Goal: Transaction & Acquisition: Download file/media

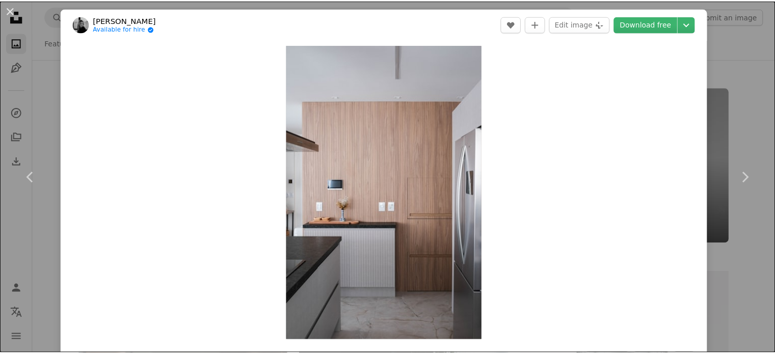
scroll to position [7639, 0]
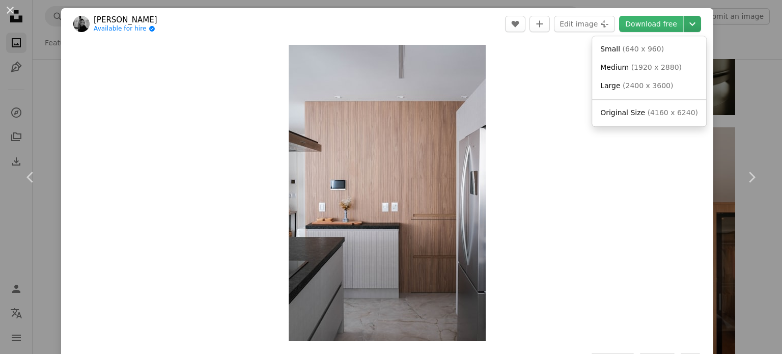
click at [690, 22] on icon "Choose download size" at bounding box center [693, 24] width 6 height 4
click at [672, 111] on span "( 4160 x 6240 )" at bounding box center [673, 112] width 50 height 8
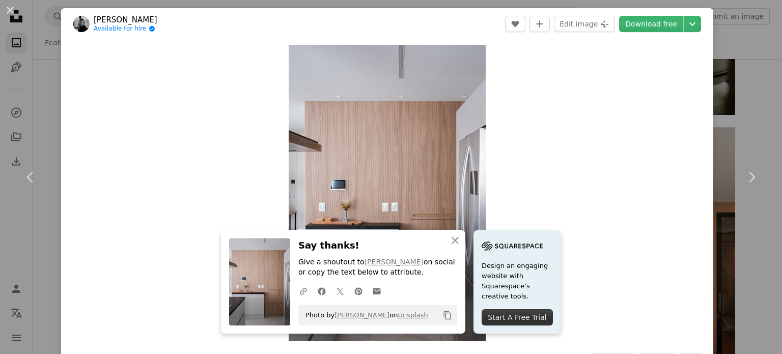
click at [746, 94] on div "An X shape Chevron left Chevron right An X shape Close Say thanks! Give a shout…" at bounding box center [391, 177] width 782 height 354
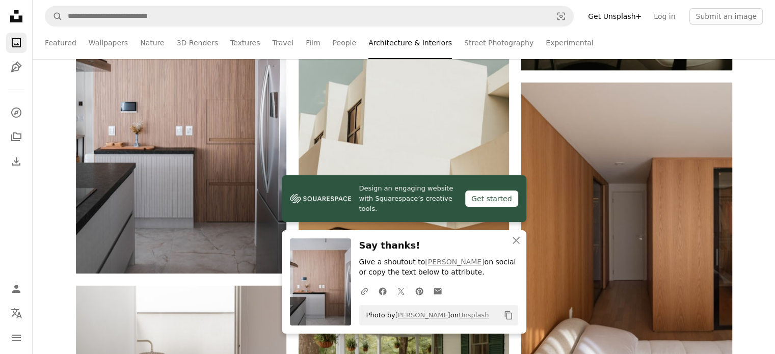
scroll to position [7995, 0]
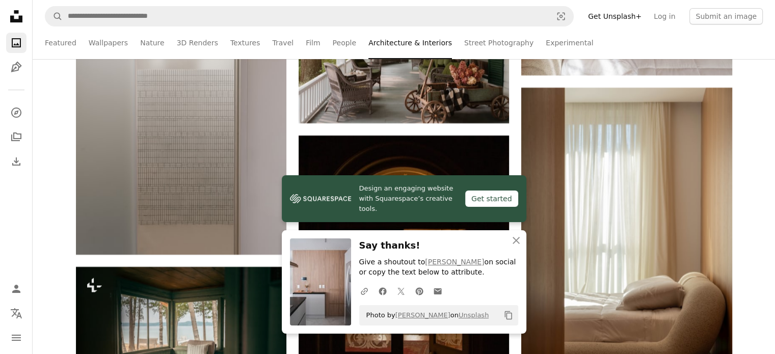
click at [519, 241] on icon "An X shape" at bounding box center [516, 240] width 12 height 12
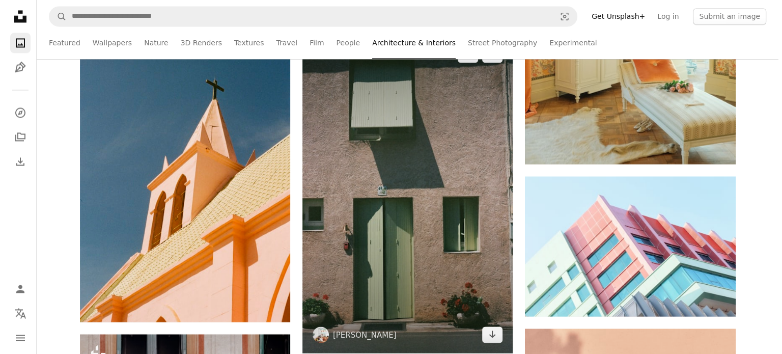
scroll to position [9370, 0]
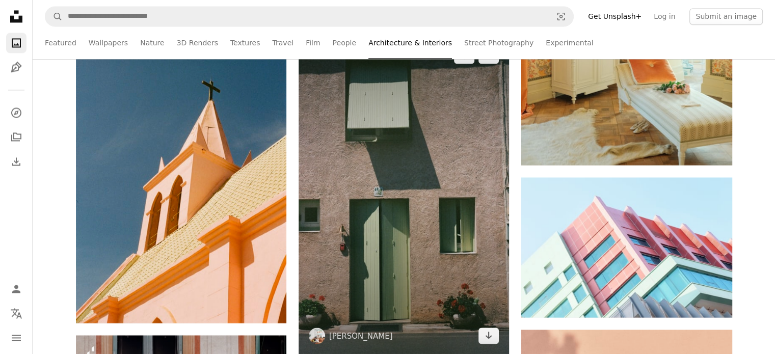
click at [396, 197] on img at bounding box center [403, 195] width 210 height 317
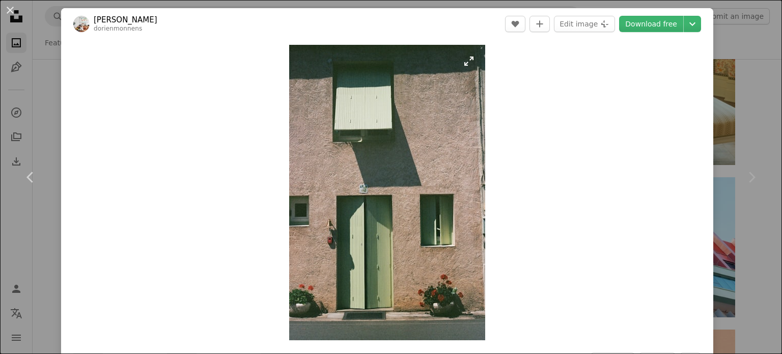
click at [466, 63] on img "Zoom in on this image" at bounding box center [387, 192] width 196 height 295
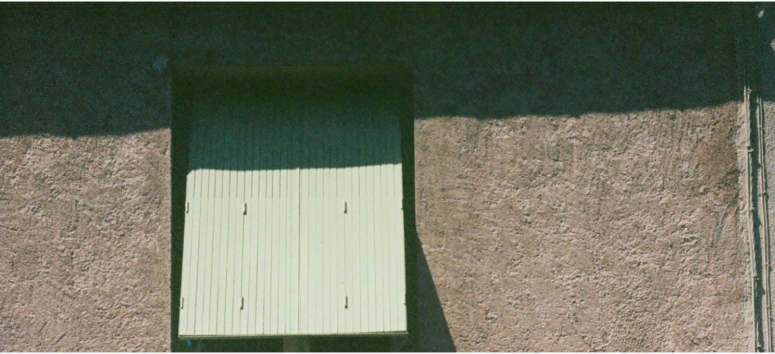
scroll to position [401, 0]
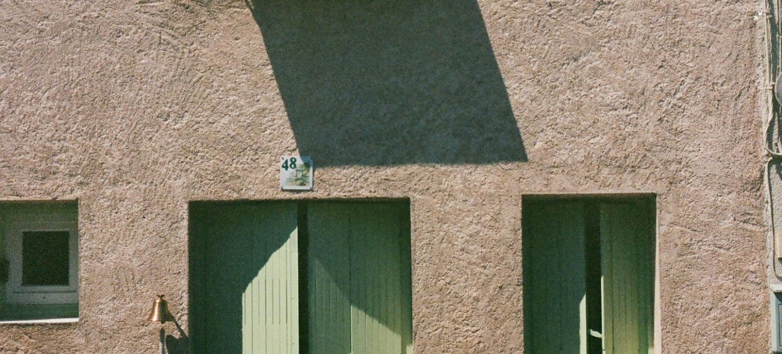
click at [749, 18] on img "Zoom out on this image" at bounding box center [390, 188] width 783 height 1180
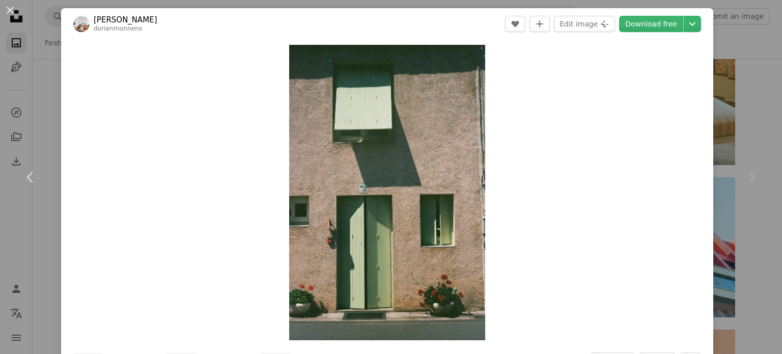
click at [744, 179] on icon "Chevron right" at bounding box center [752, 177] width 16 height 16
drag, startPoint x: 757, startPoint y: 220, endPoint x: 748, endPoint y: 211, distance: 12.6
click at [756, 220] on div "Chevron right" at bounding box center [751, 177] width 61 height 98
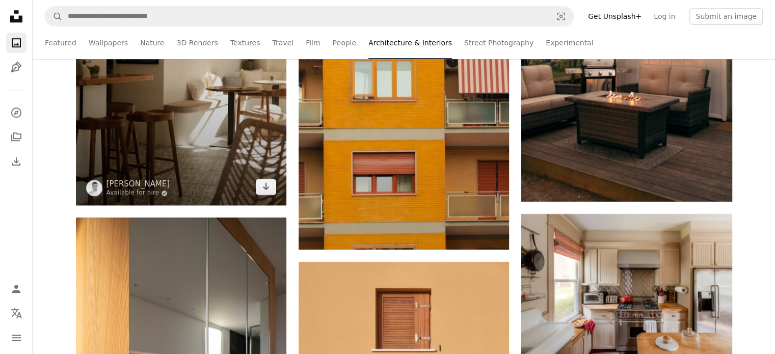
scroll to position [8505, 0]
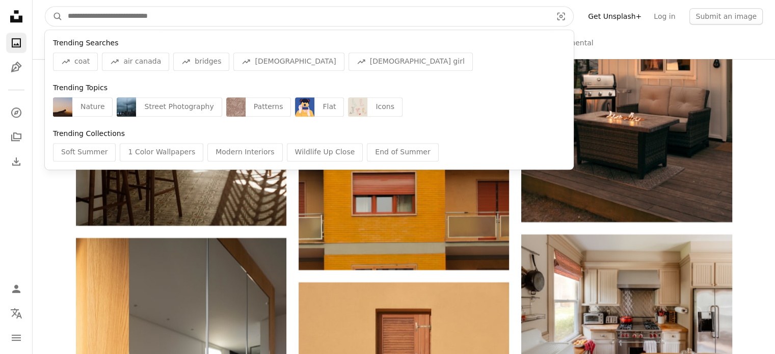
click at [212, 12] on input "Find visuals sitewide" at bounding box center [306, 16] width 486 height 19
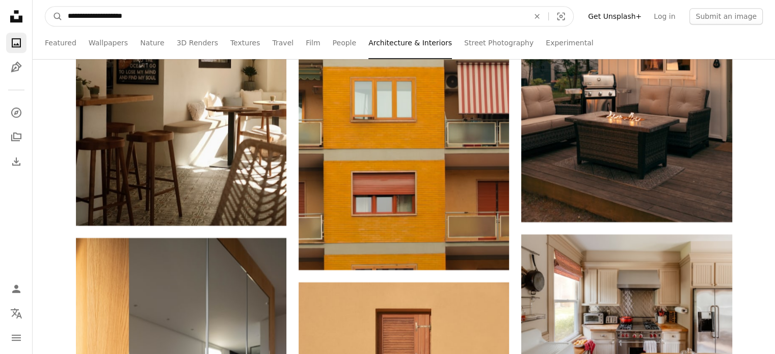
type input "**********"
click at [45, 7] on button "A magnifying glass" at bounding box center [53, 16] width 17 height 19
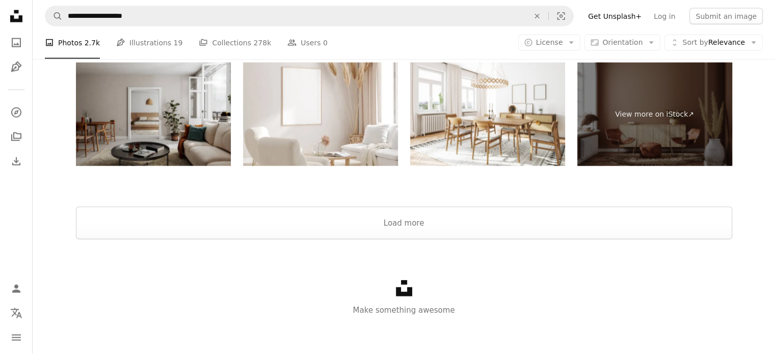
scroll to position [2153, 0]
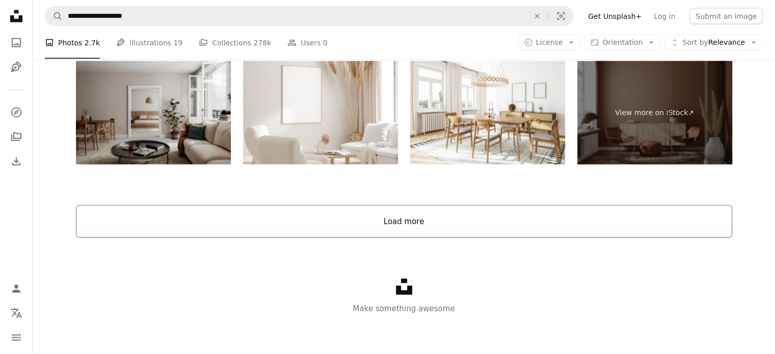
click at [376, 227] on button "Load more" at bounding box center [404, 221] width 656 height 33
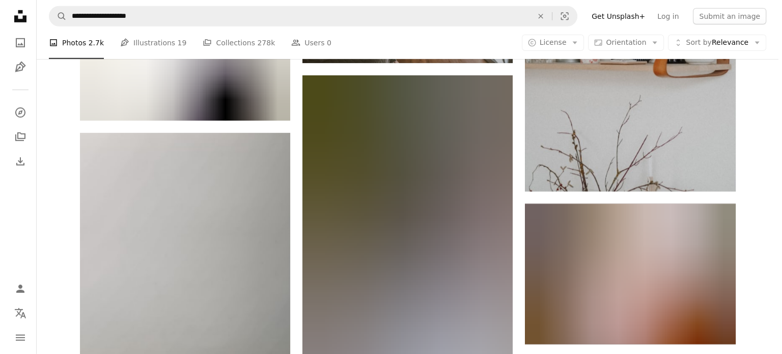
scroll to position [3274, 0]
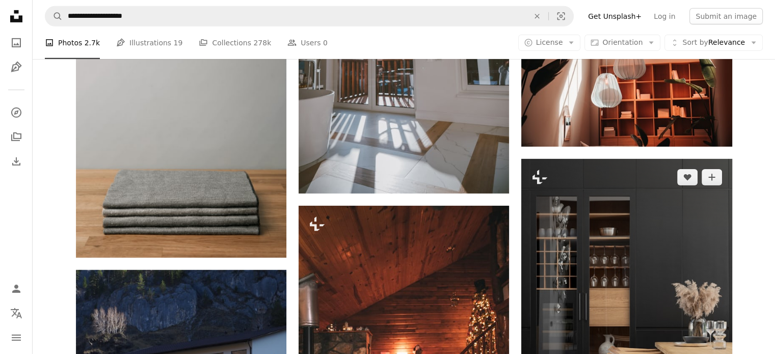
click at [595, 204] on img at bounding box center [626, 317] width 210 height 316
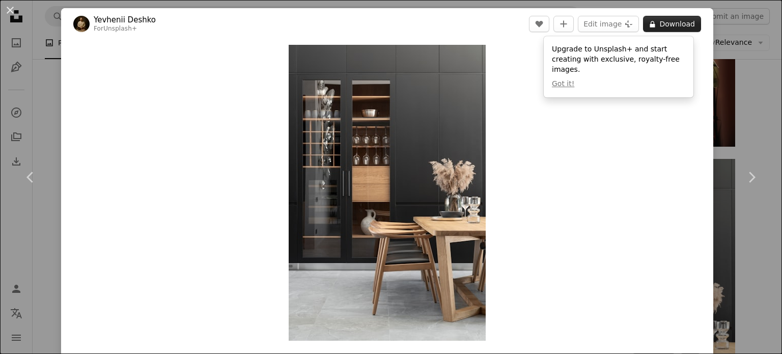
click at [666, 25] on button "A lock Download" at bounding box center [672, 24] width 58 height 16
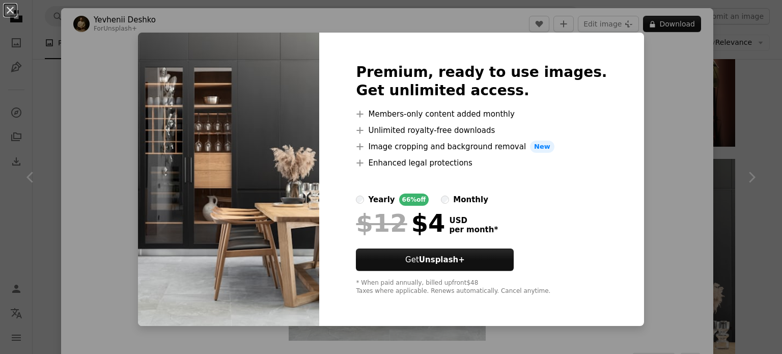
click at [663, 87] on div "An X shape Premium, ready to use images. Get unlimited access. A plus sign Memb…" at bounding box center [391, 177] width 782 height 354
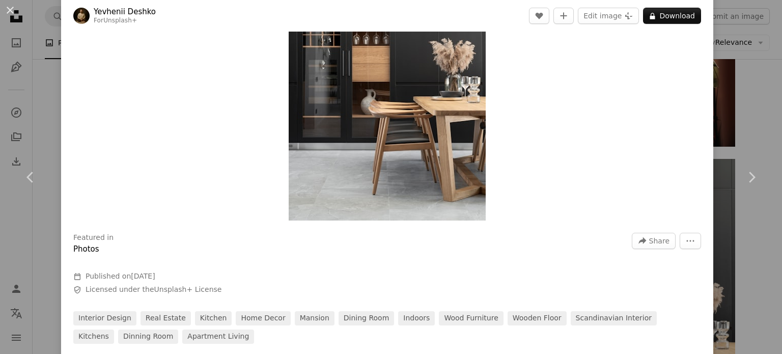
scroll to position [204, 0]
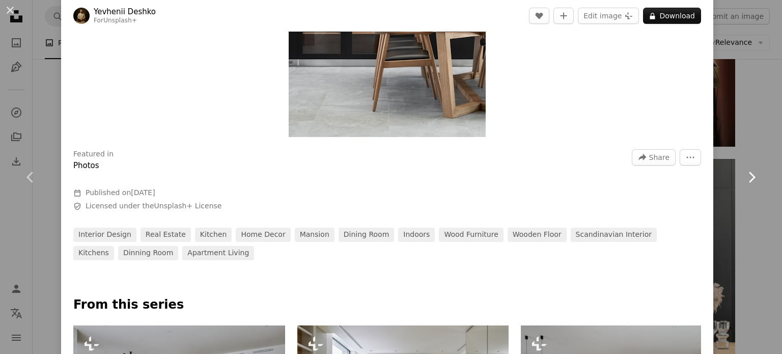
click at [762, 151] on link "Chevron right" at bounding box center [751, 177] width 61 height 98
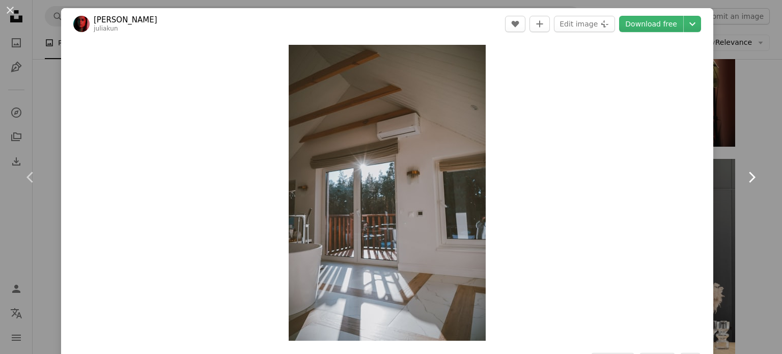
click at [756, 133] on link "Chevron right" at bounding box center [751, 177] width 61 height 98
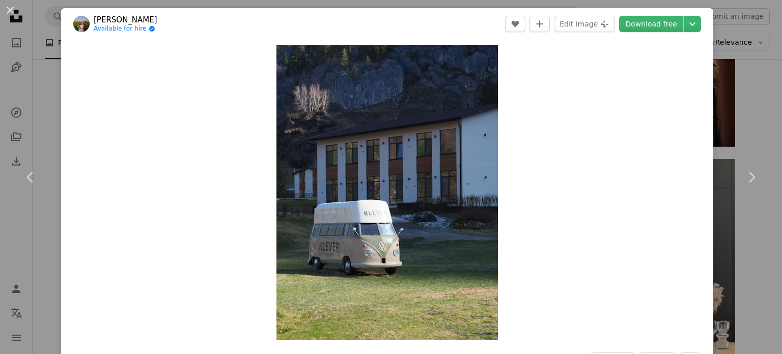
click at [654, 138] on div "Zoom in" at bounding box center [387, 193] width 652 height 306
click at [753, 136] on link "Chevron right" at bounding box center [751, 177] width 61 height 98
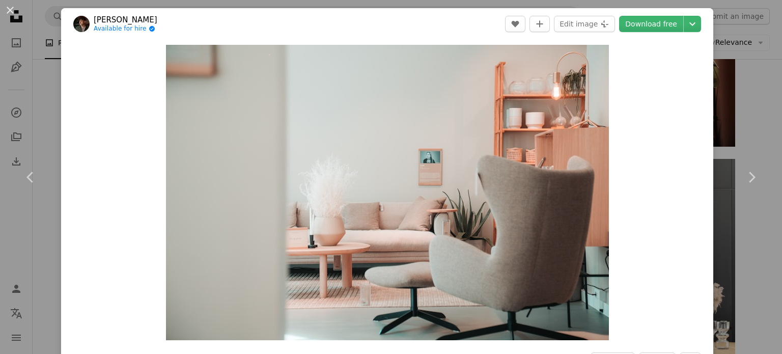
click at [51, 71] on div "An X shape Chevron left Chevron right [PERSON_NAME] Available for hire A checkm…" at bounding box center [391, 177] width 782 height 354
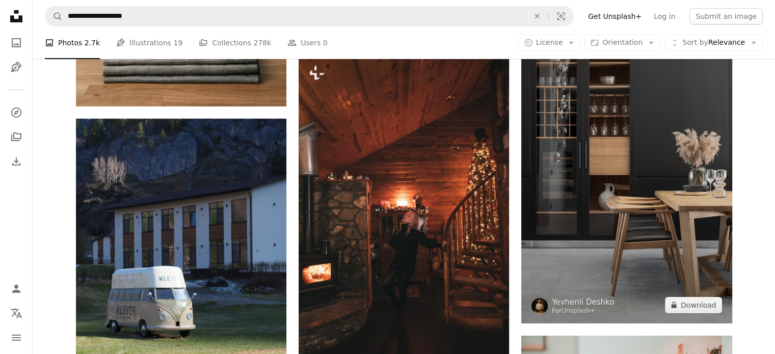
scroll to position [3426, 0]
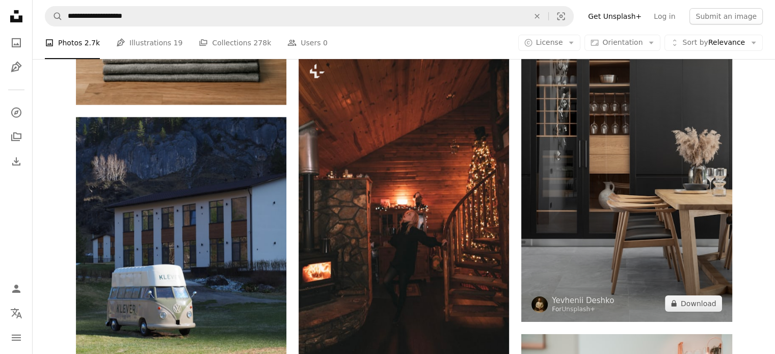
click at [591, 160] on img at bounding box center [626, 164] width 210 height 316
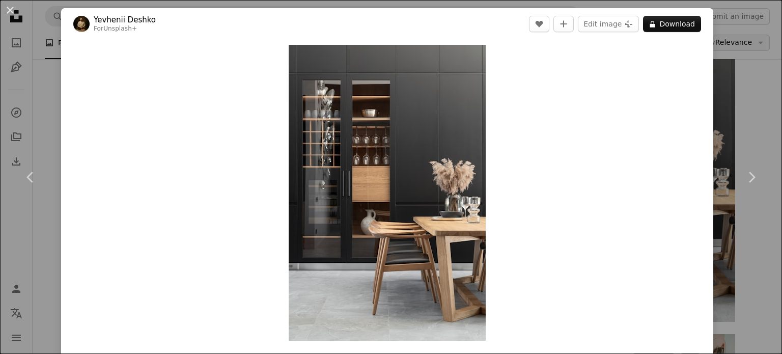
click at [735, 47] on div "An X shape Chevron left Chevron right Yevhenii Deshko For Unsplash+ A heart A p…" at bounding box center [391, 177] width 782 height 354
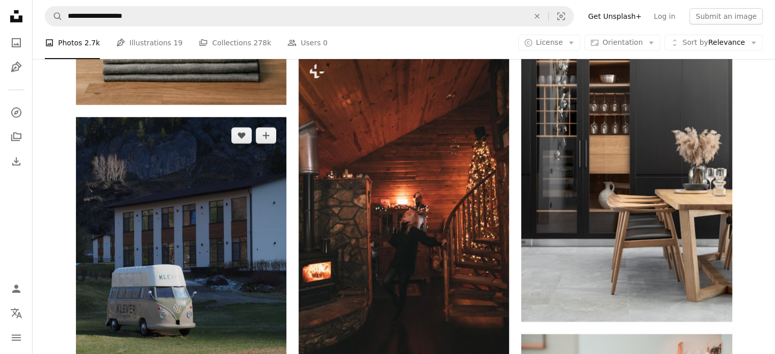
click at [224, 178] on img at bounding box center [181, 257] width 210 height 281
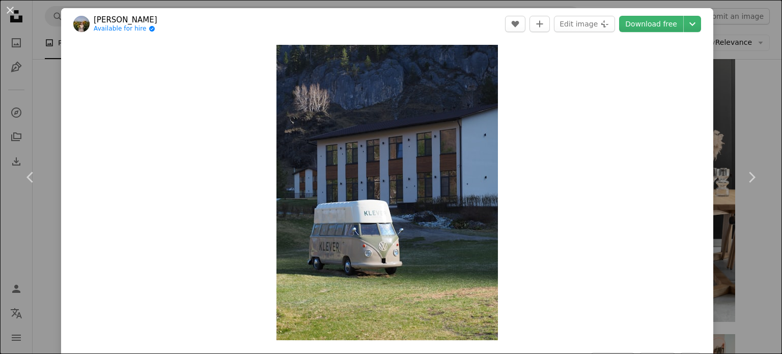
click at [754, 80] on div "An X shape Chevron left Chevron right [PERSON_NAME] Available for hire A checkm…" at bounding box center [391, 177] width 782 height 354
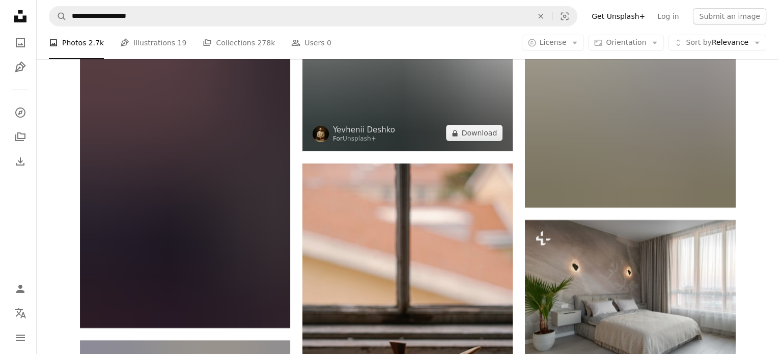
scroll to position [7500, 0]
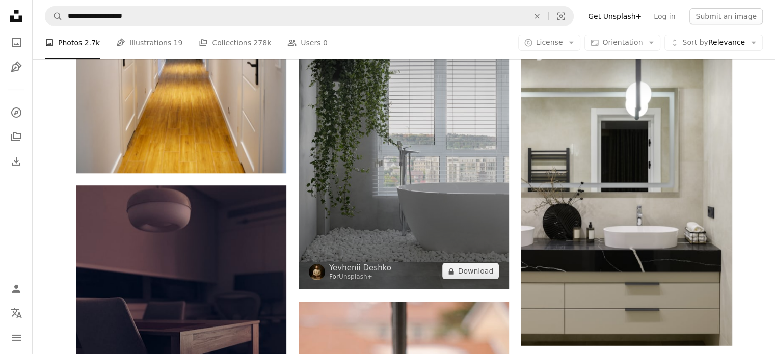
click at [402, 177] on img at bounding box center [403, 132] width 210 height 316
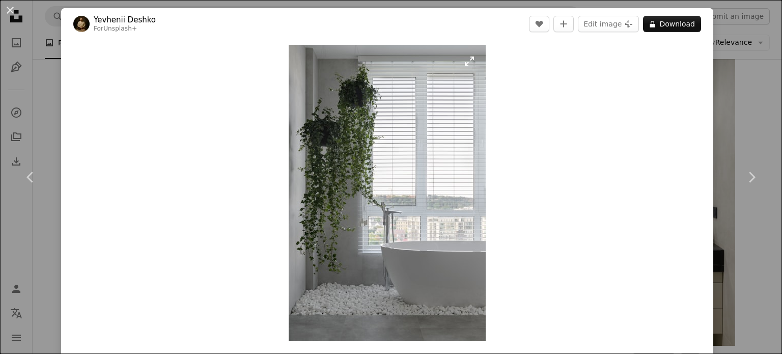
click at [347, 188] on img "Zoom in on this image" at bounding box center [387, 193] width 197 height 296
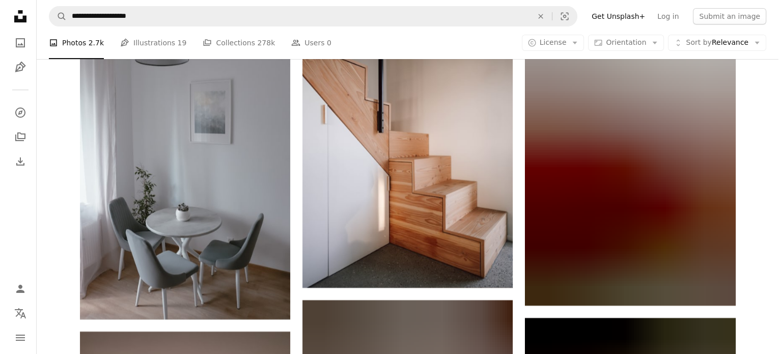
scroll to position [11778, 0]
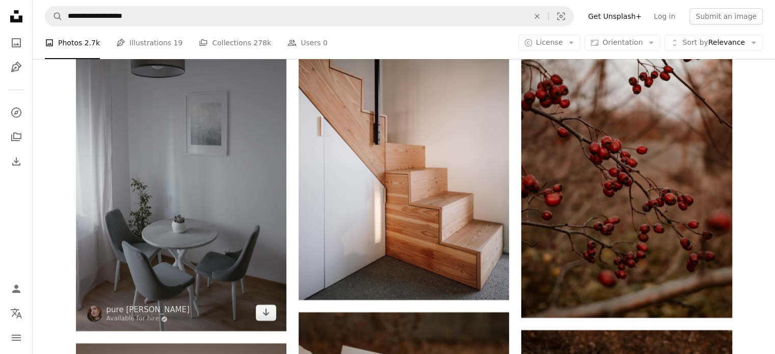
click at [257, 190] on img at bounding box center [181, 173] width 210 height 316
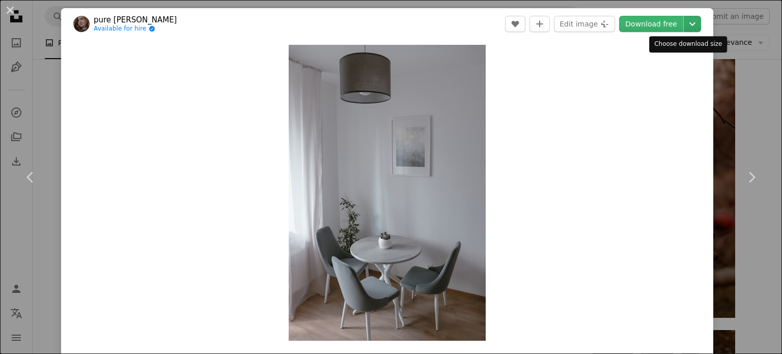
click at [684, 22] on icon "Chevron down" at bounding box center [692, 24] width 16 height 12
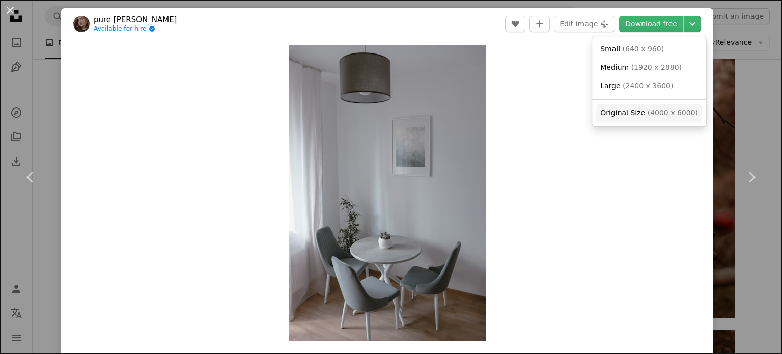
click at [653, 118] on link "Original Size ( 4000 x 6000 )" at bounding box center [649, 113] width 106 height 18
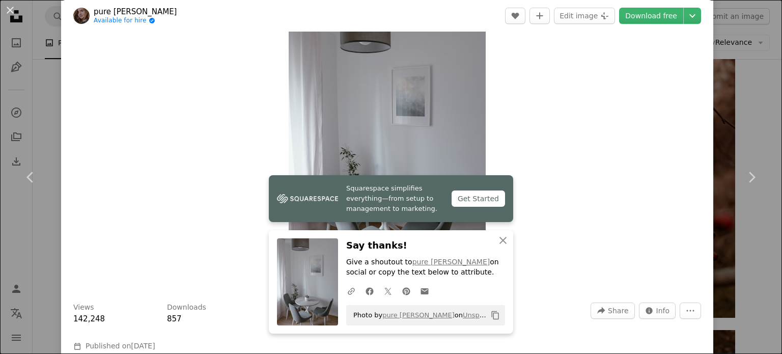
scroll to position [51, 0]
click at [495, 94] on div "Zoom in" at bounding box center [387, 142] width 652 height 306
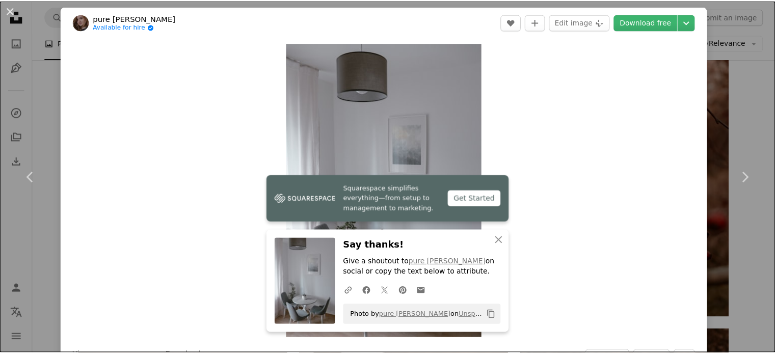
scroll to position [0, 0]
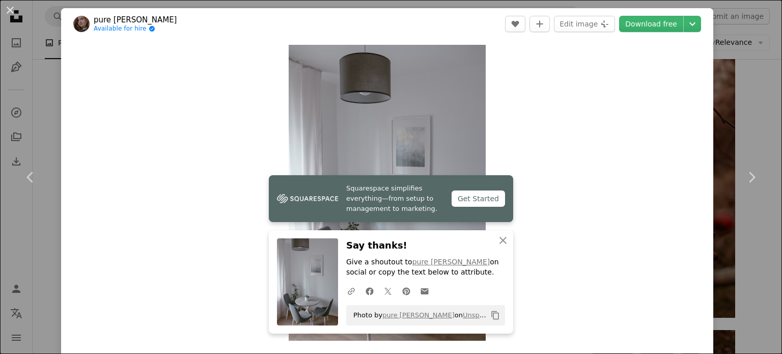
click at [709, 91] on div "An X shape Chevron left Chevron right Squarespace simplifies everything—from se…" at bounding box center [391, 177] width 782 height 354
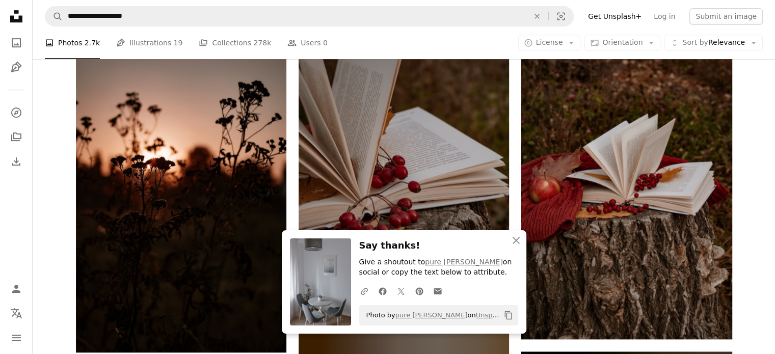
scroll to position [12287, 0]
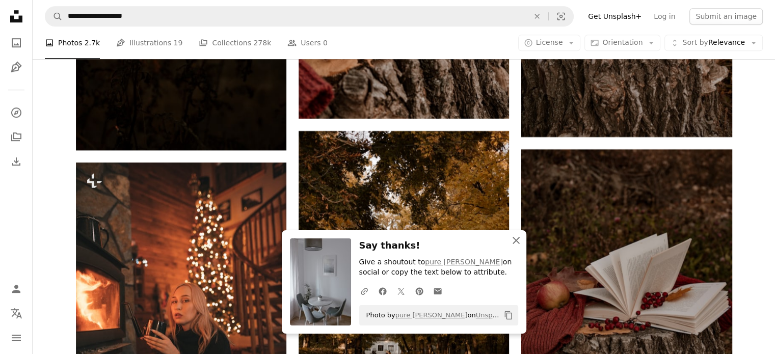
click at [518, 244] on icon "An X shape" at bounding box center [516, 240] width 12 height 12
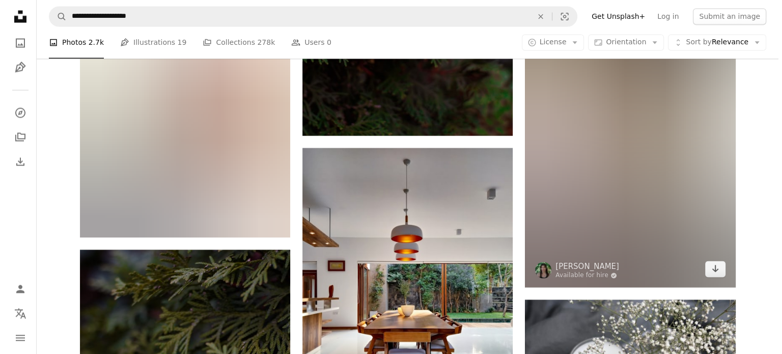
scroll to position [17380, 0]
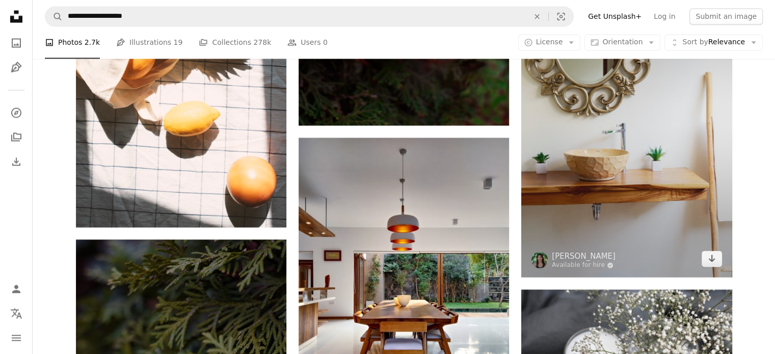
click at [607, 183] on img at bounding box center [626, 118] width 210 height 317
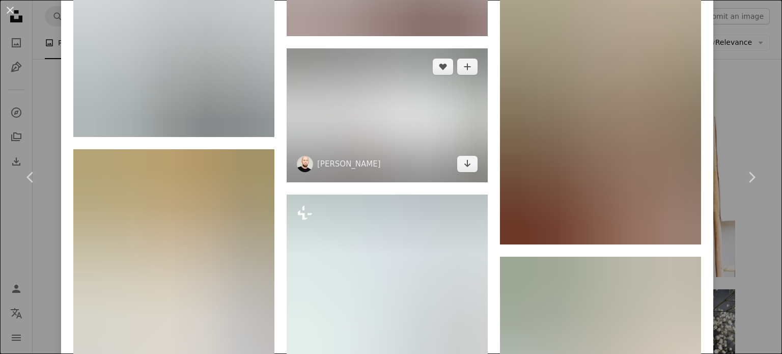
scroll to position [3005, 0]
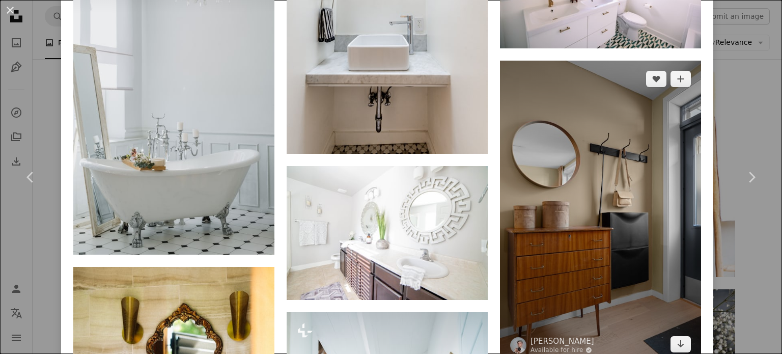
click at [545, 173] on img at bounding box center [600, 212] width 201 height 302
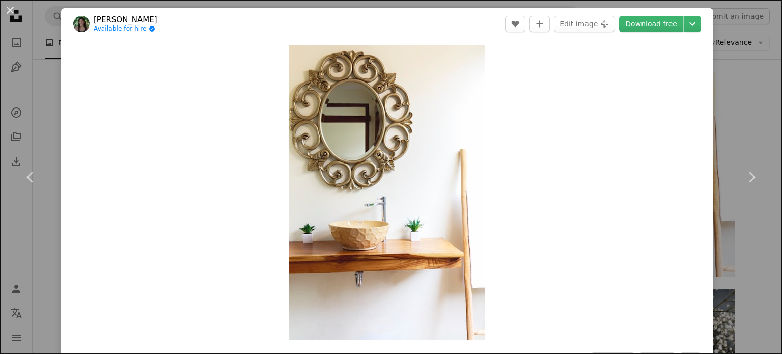
click at [35, 66] on div "An X shape Chevron left Chevron right [PERSON_NAME] Available for hire A checkm…" at bounding box center [391, 177] width 782 height 354
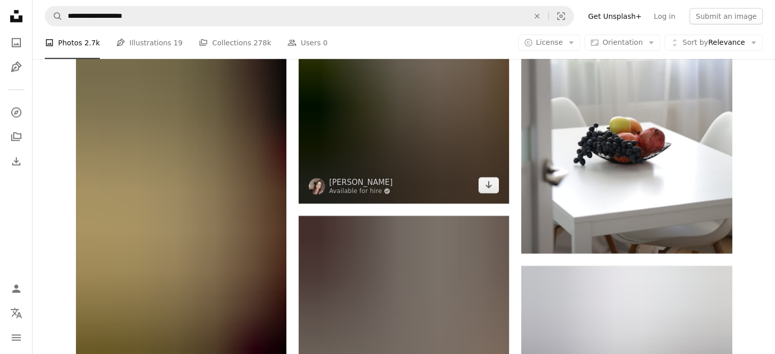
scroll to position [14630, 0]
